Goal: Transaction & Acquisition: Purchase product/service

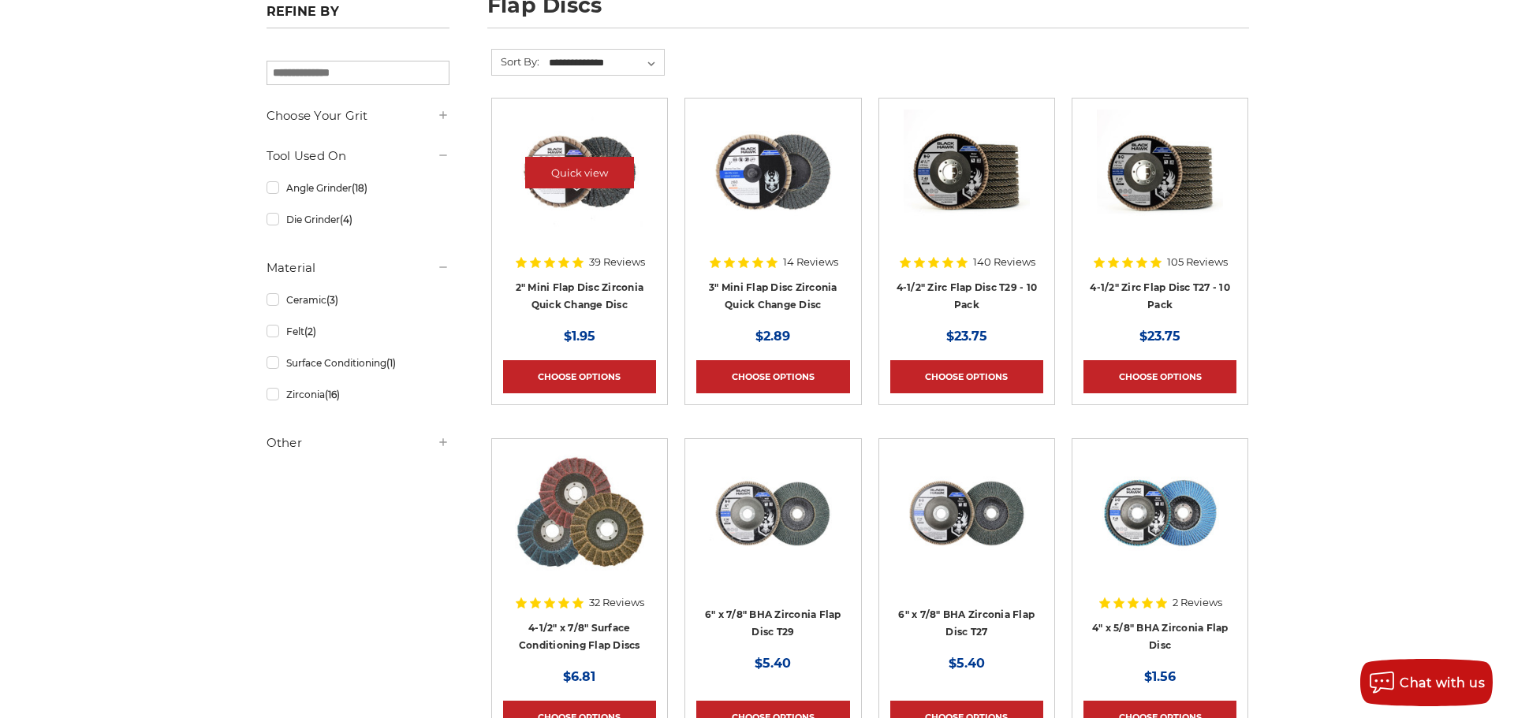
scroll to position [315, 0]
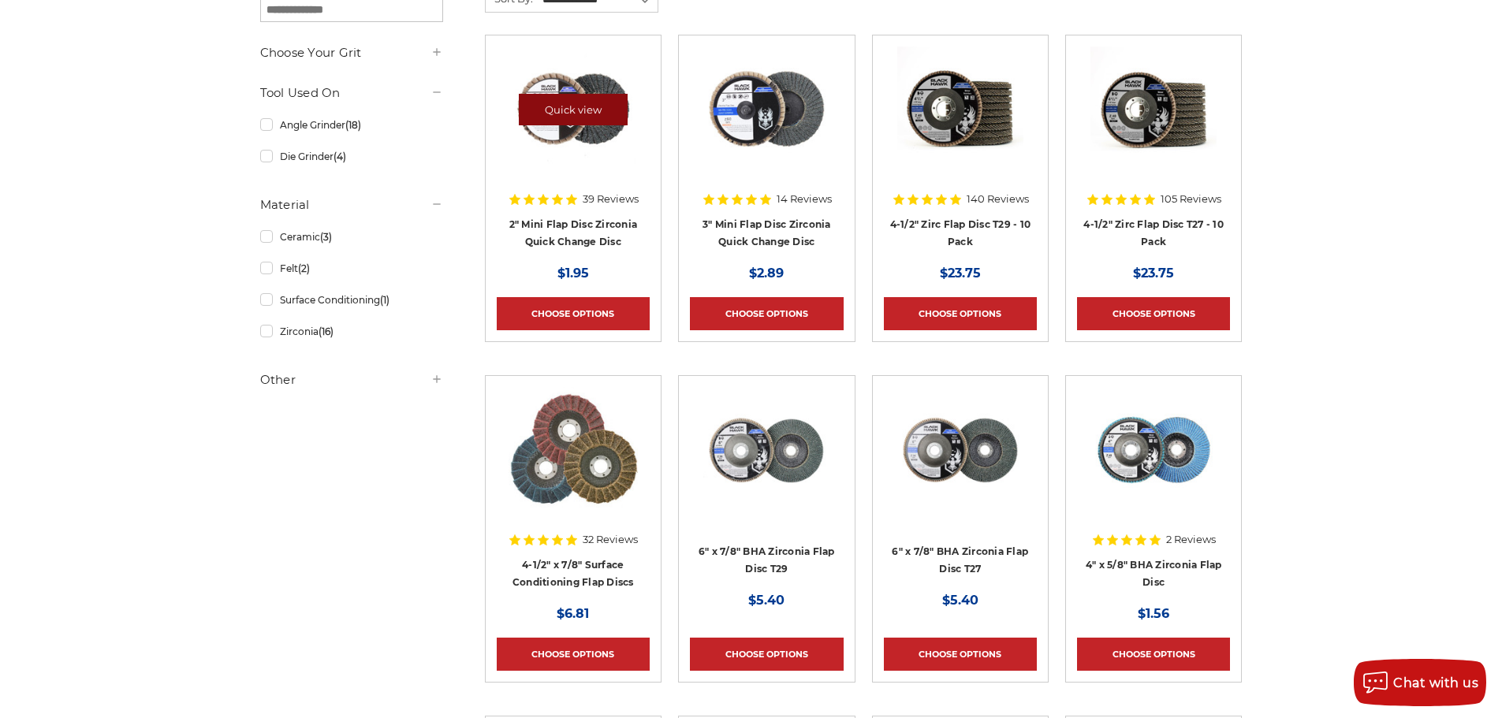
click at [555, 95] on link "Quick view" at bounding box center [573, 110] width 109 height 32
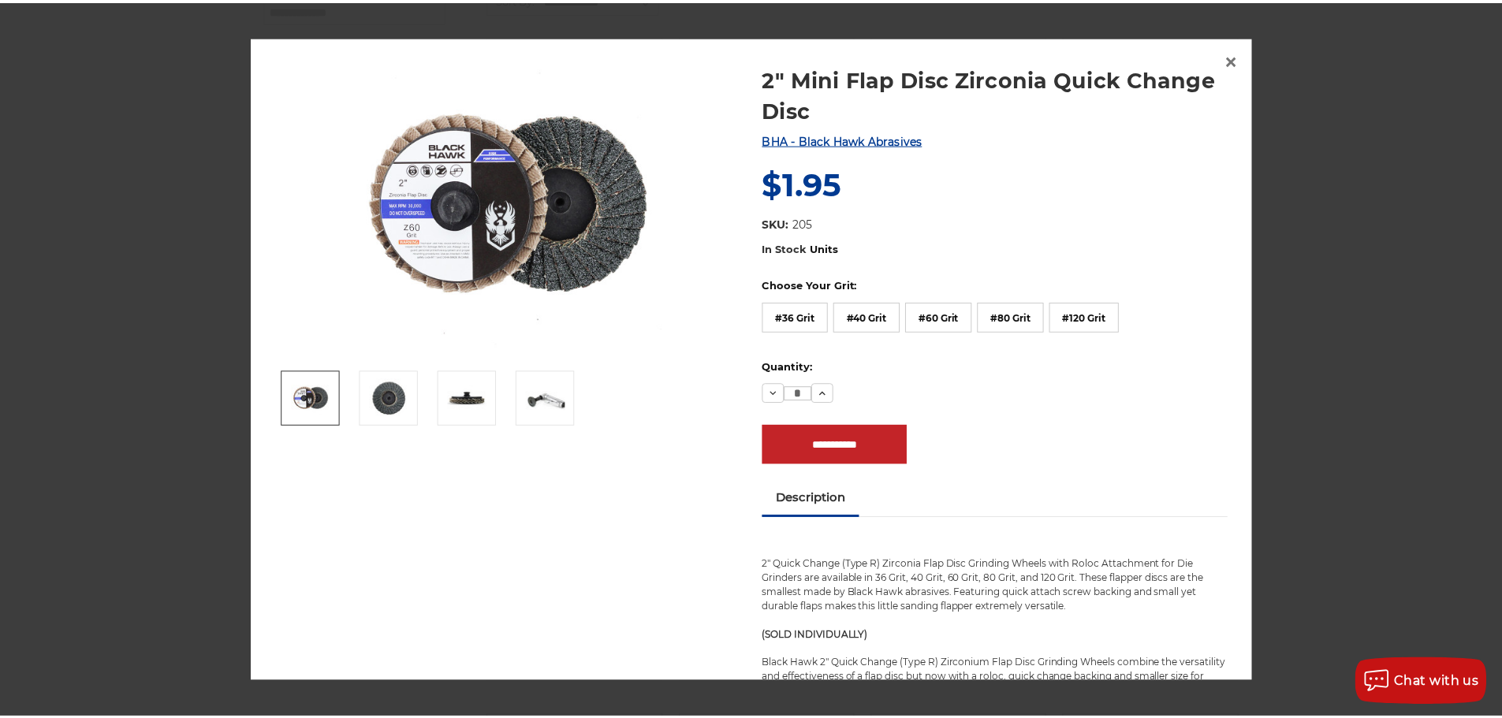
scroll to position [13, 0]
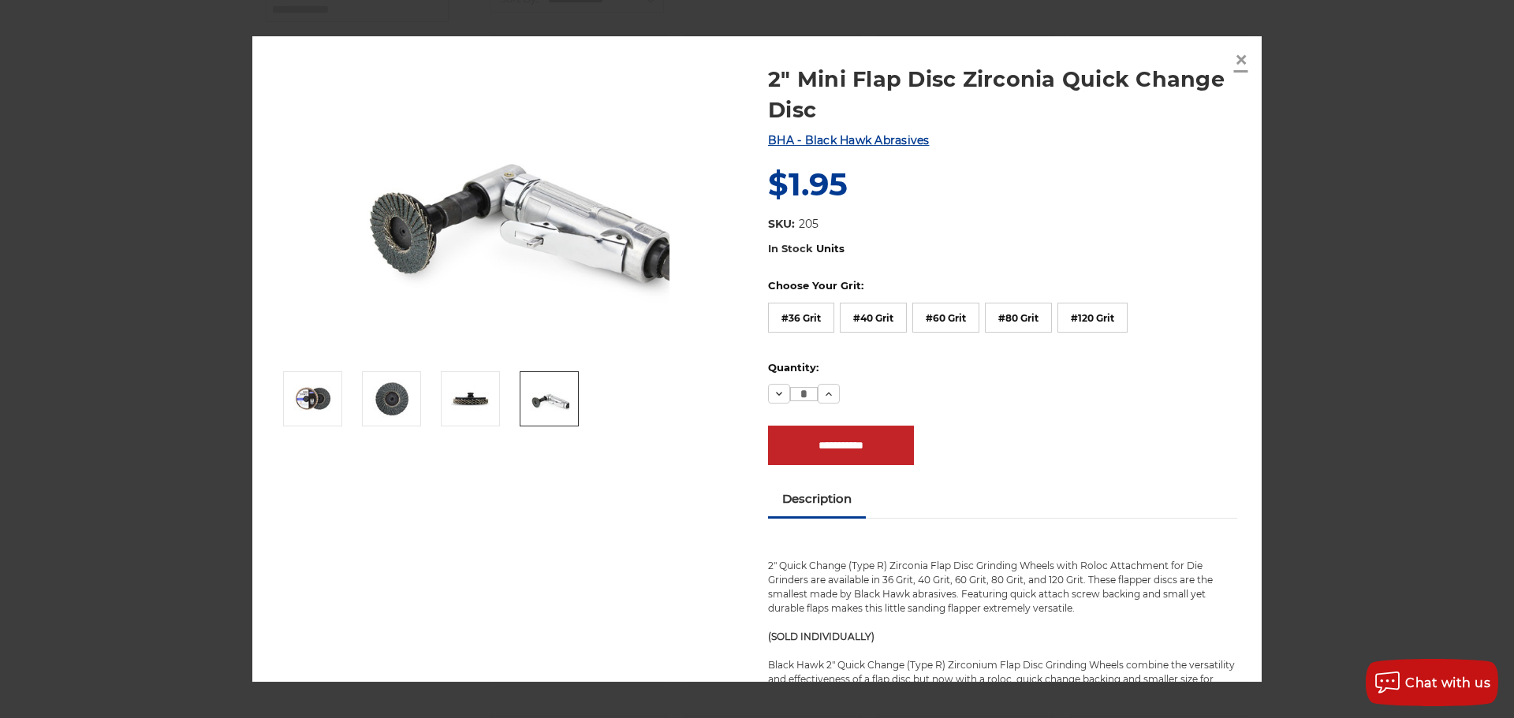
click at [1242, 58] on span "×" at bounding box center [1241, 59] width 14 height 31
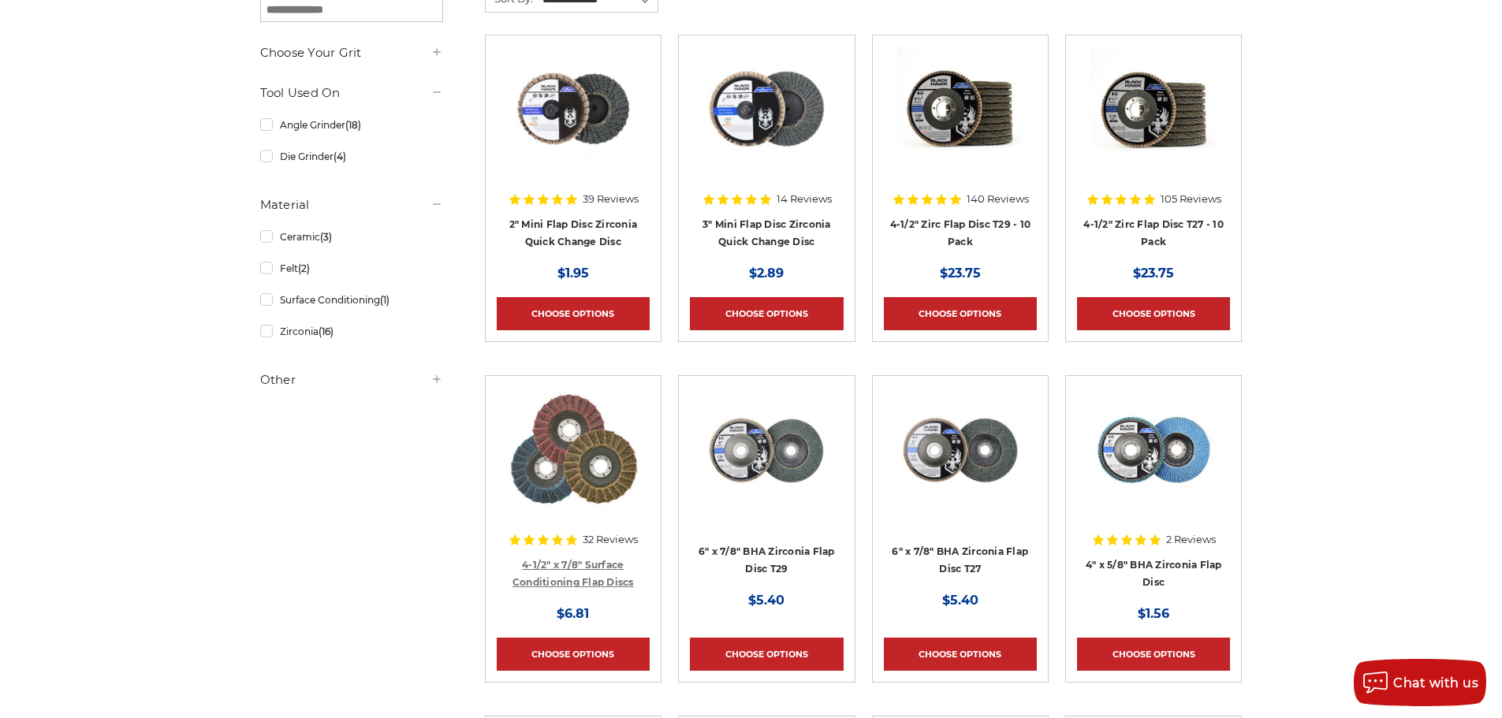
click at [587, 577] on link "4-1/2" x 7/8" Surface Conditioning Flap Discs" at bounding box center [572, 574] width 121 height 30
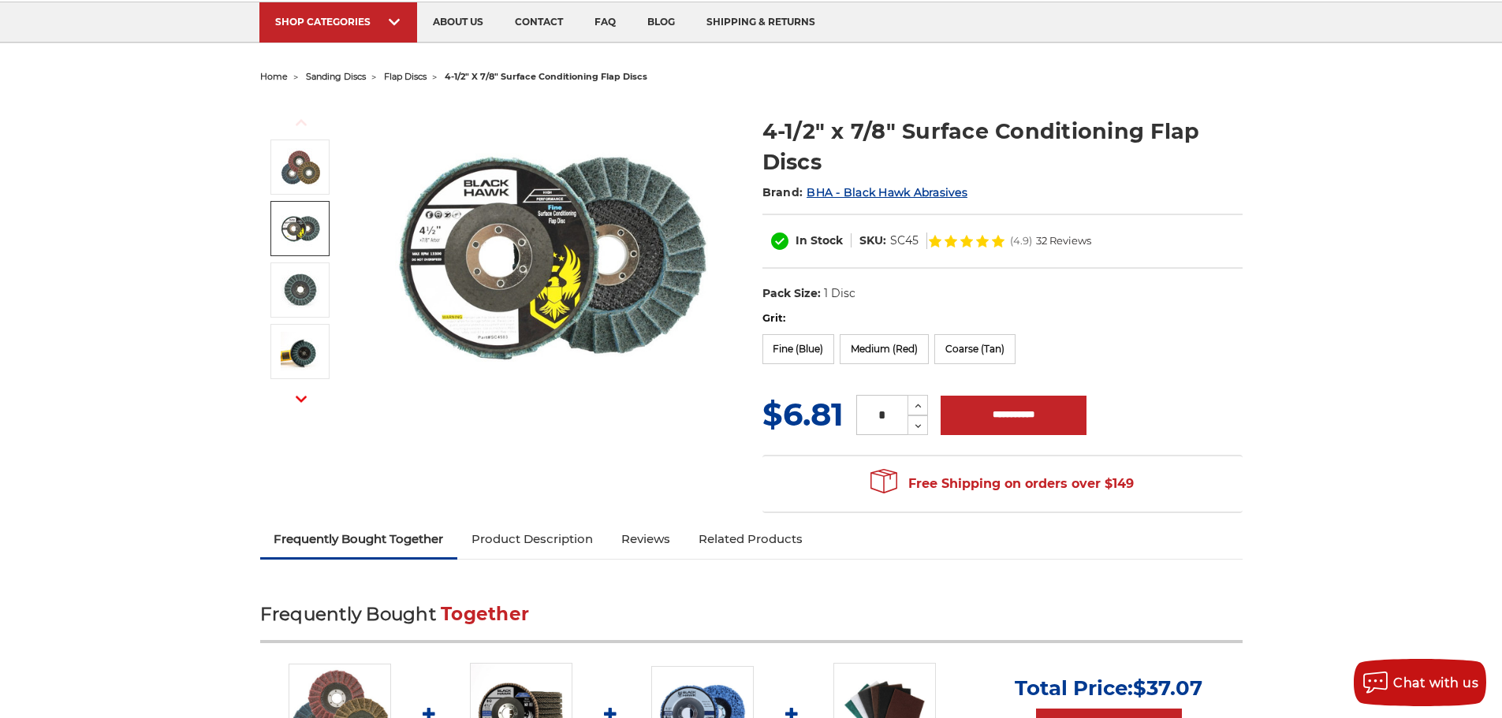
scroll to position [79, 0]
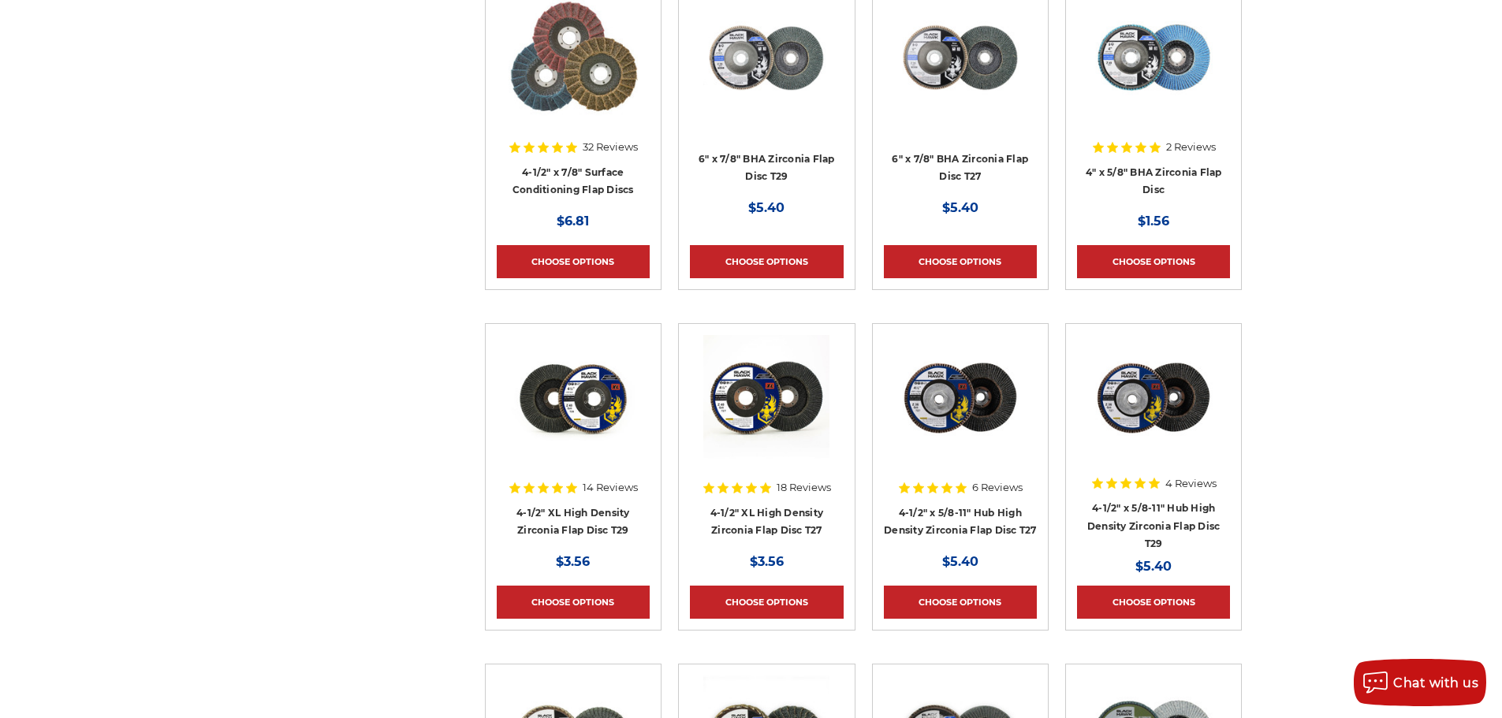
scroll to position [710, 0]
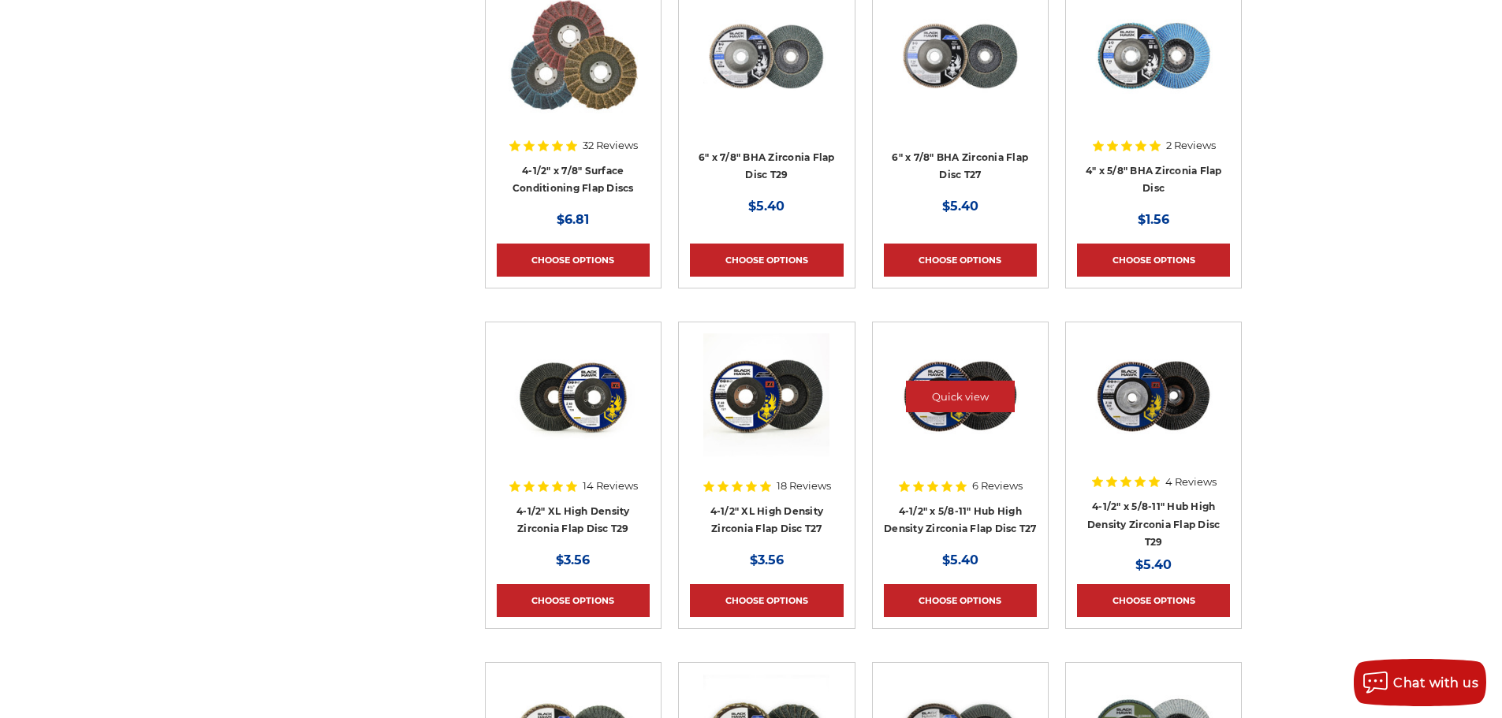
click at [967, 434] on img at bounding box center [960, 396] width 126 height 126
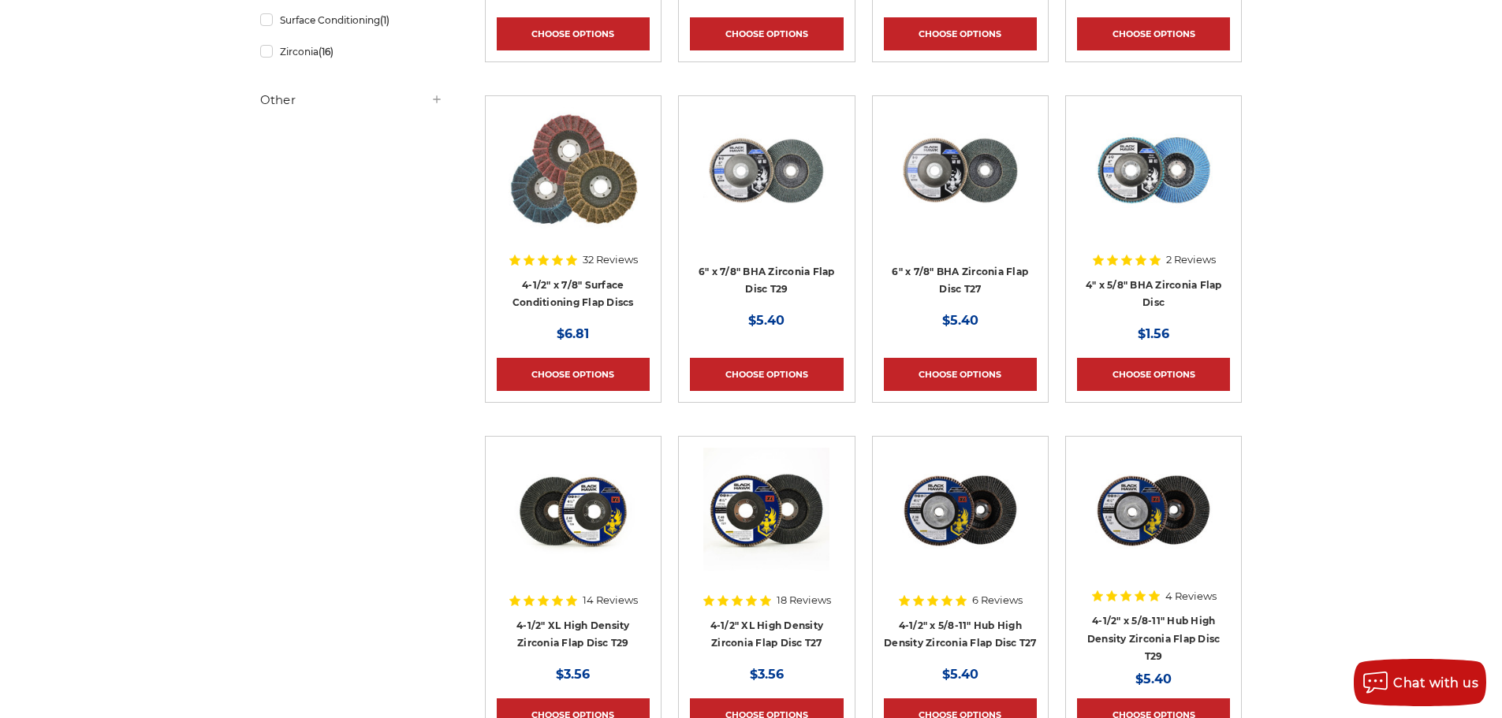
scroll to position [710, 0]
